Goal: Task Accomplishment & Management: Use online tool/utility

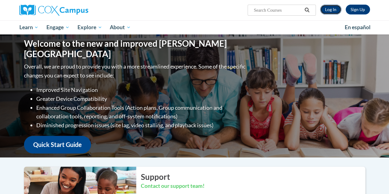
click at [333, 7] on link "Log In" at bounding box center [330, 10] width 21 height 10
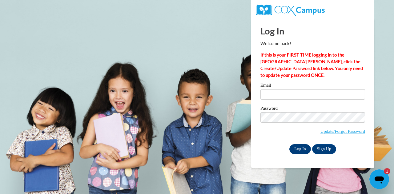
type input "[EMAIL_ADDRESS][DOMAIN_NAME]"
click at [297, 149] on input "Log In" at bounding box center [300, 149] width 22 height 10
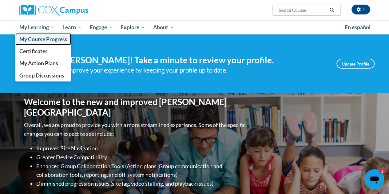
click at [42, 38] on span "My Course Progress" at bounding box center [43, 39] width 48 height 6
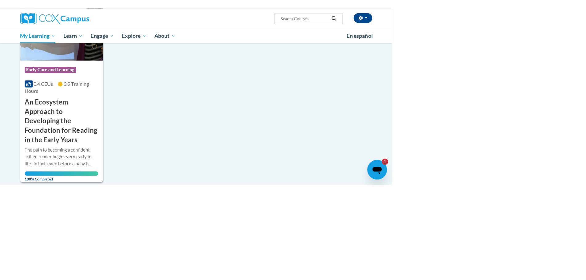
scroll to position [613, 0]
